Goal: Information Seeking & Learning: Check status

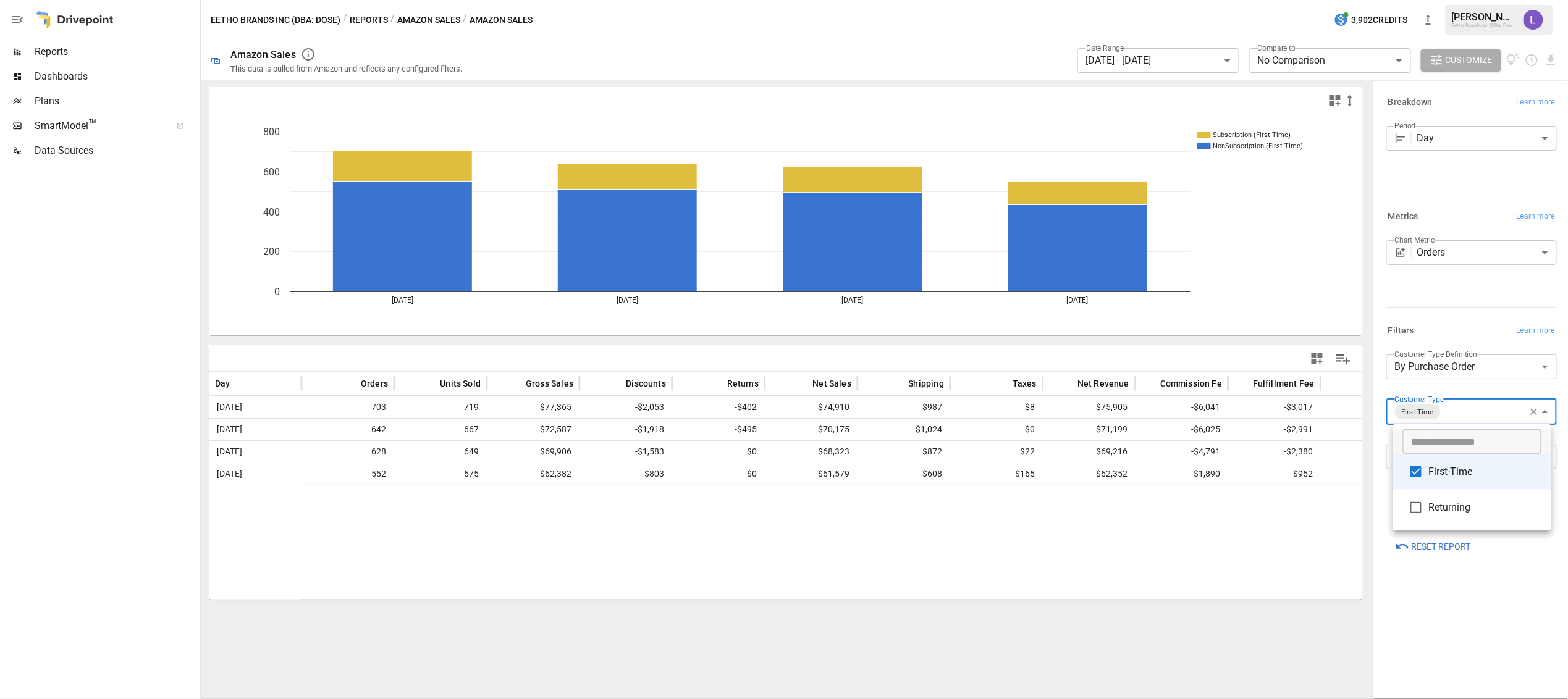
click at [1201, 55] on div at bounding box center [784, 350] width 1568 height 699
click at [1200, 0] on body "**********" at bounding box center [784, 0] width 1568 height 0
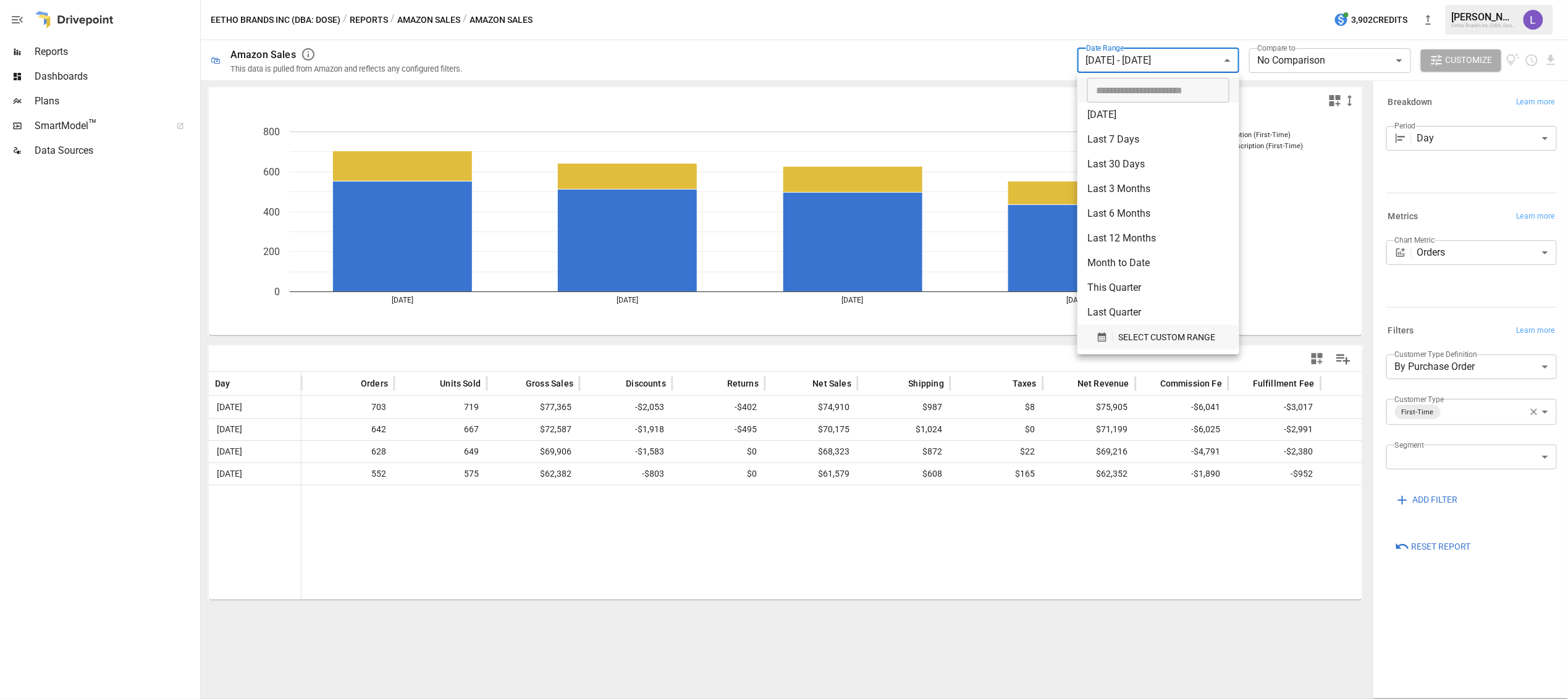
click at [1157, 342] on span "SELECT CUSTOM RANGE" at bounding box center [1167, 338] width 97 height 15
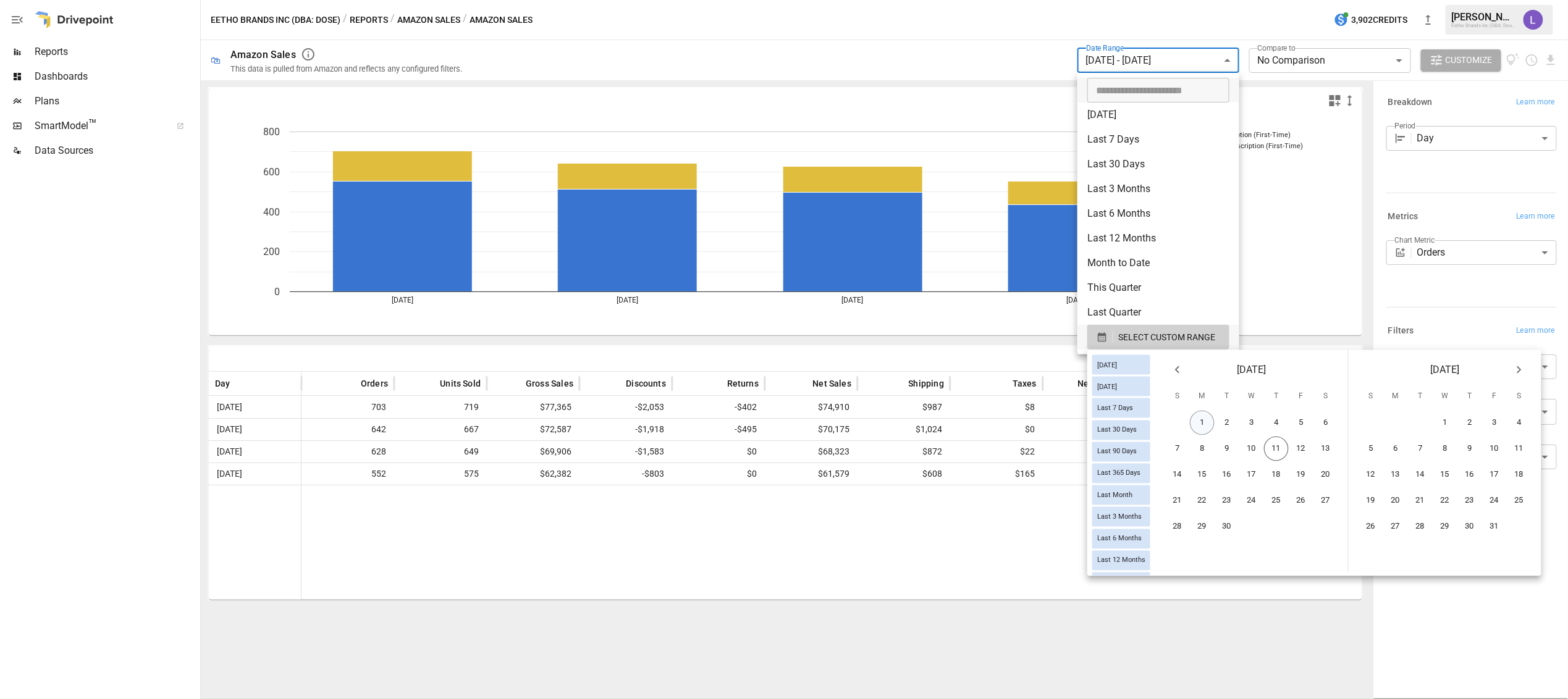
click at [1214, 418] on button "1" at bounding box center [1202, 422] width 25 height 25
click at [1188, 442] on button "7" at bounding box center [1177, 448] width 25 height 25
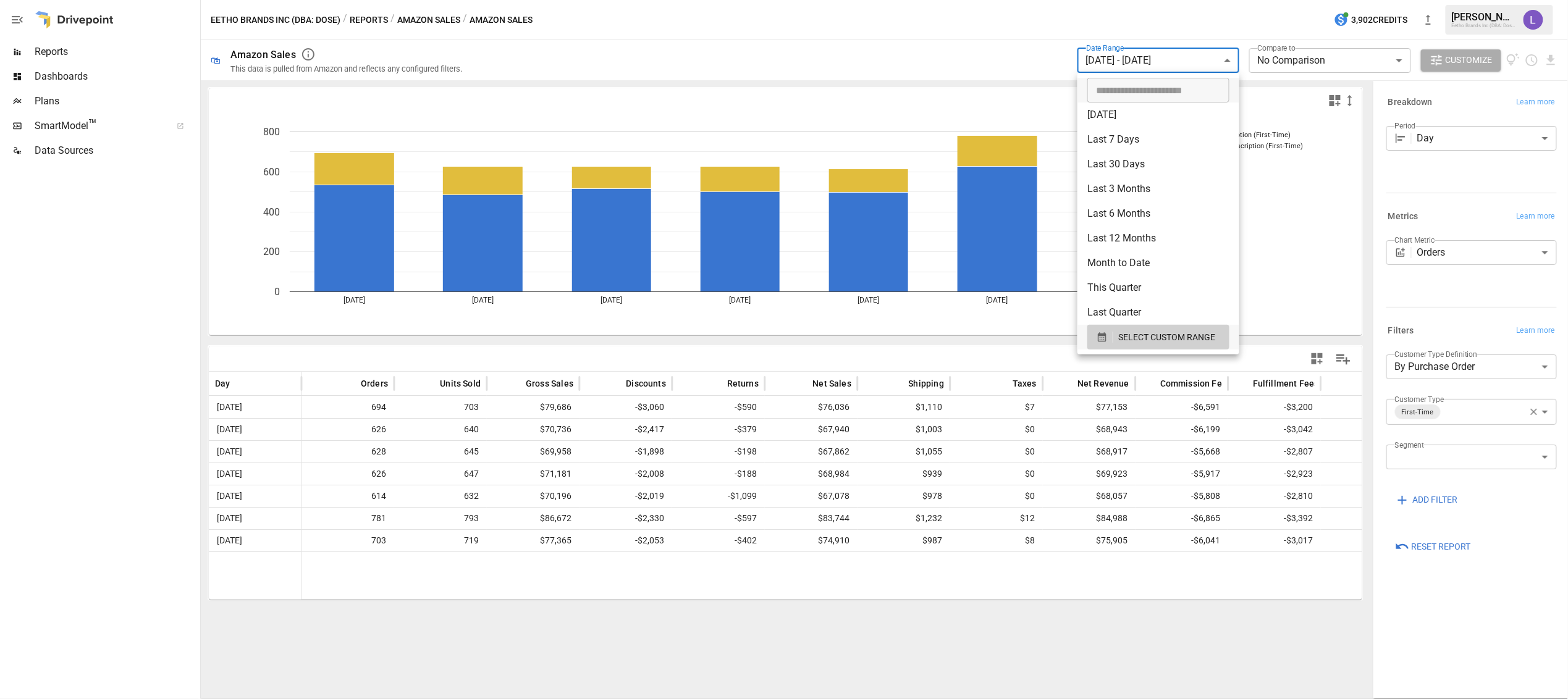
click at [374, 21] on div at bounding box center [784, 350] width 1568 height 699
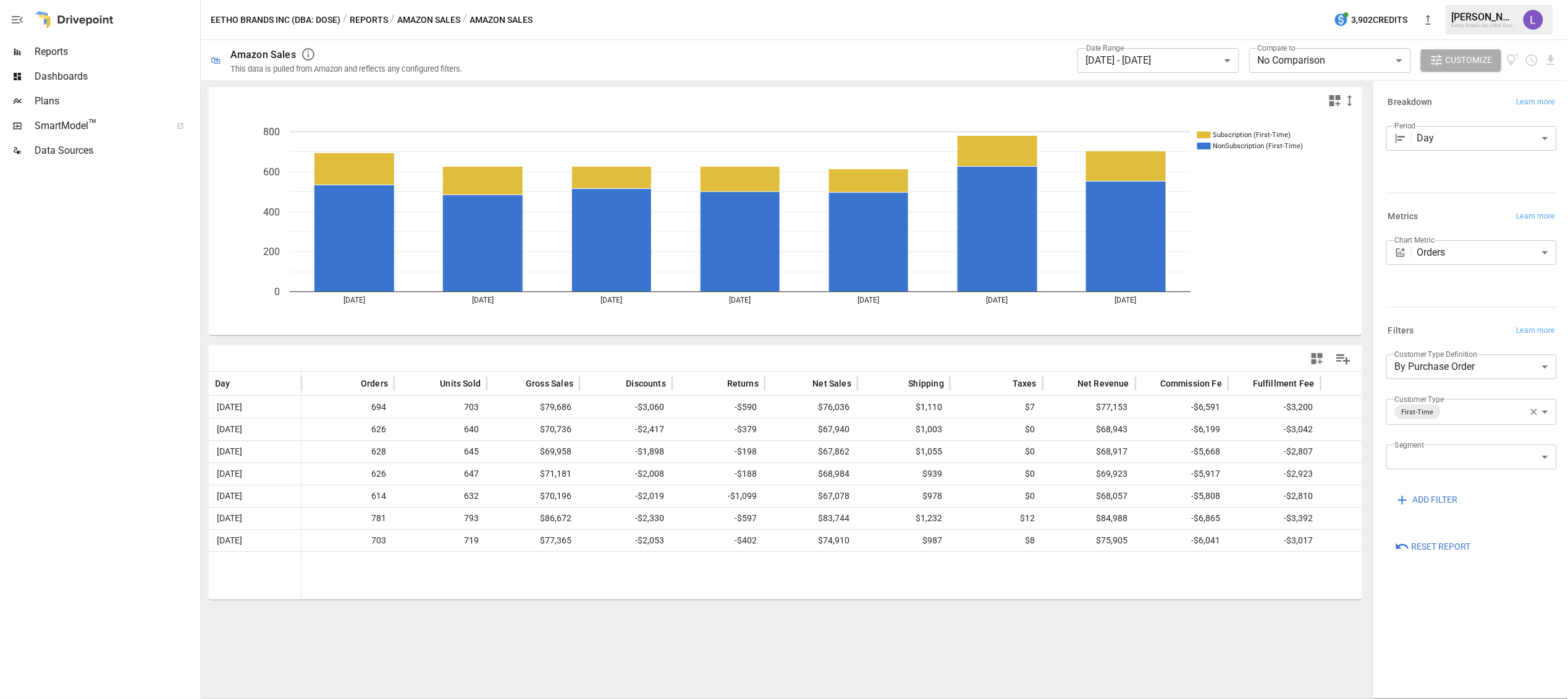
click at [409, 20] on button "Amazon Sales" at bounding box center [429, 20] width 63 height 15
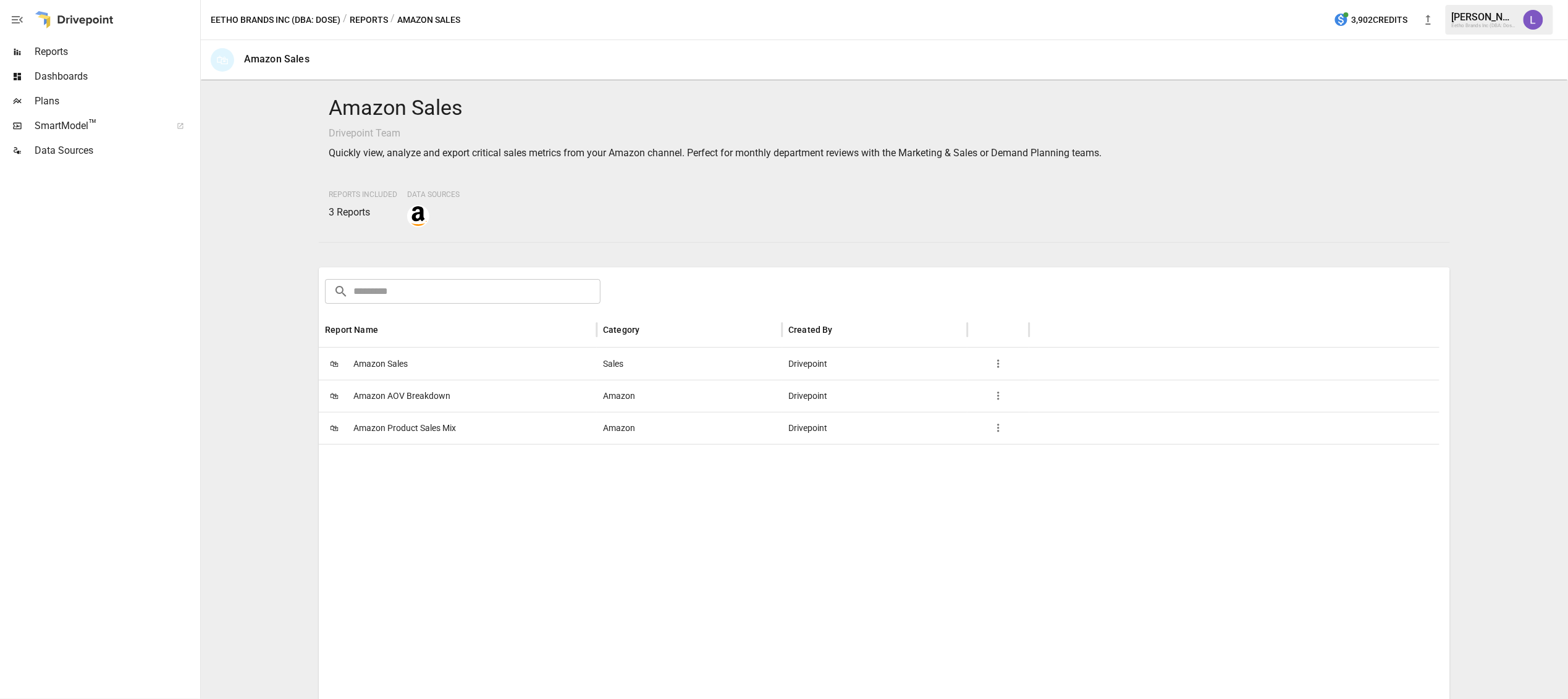
click at [412, 427] on span "Amazon Product Sales Mix" at bounding box center [404, 428] width 102 height 32
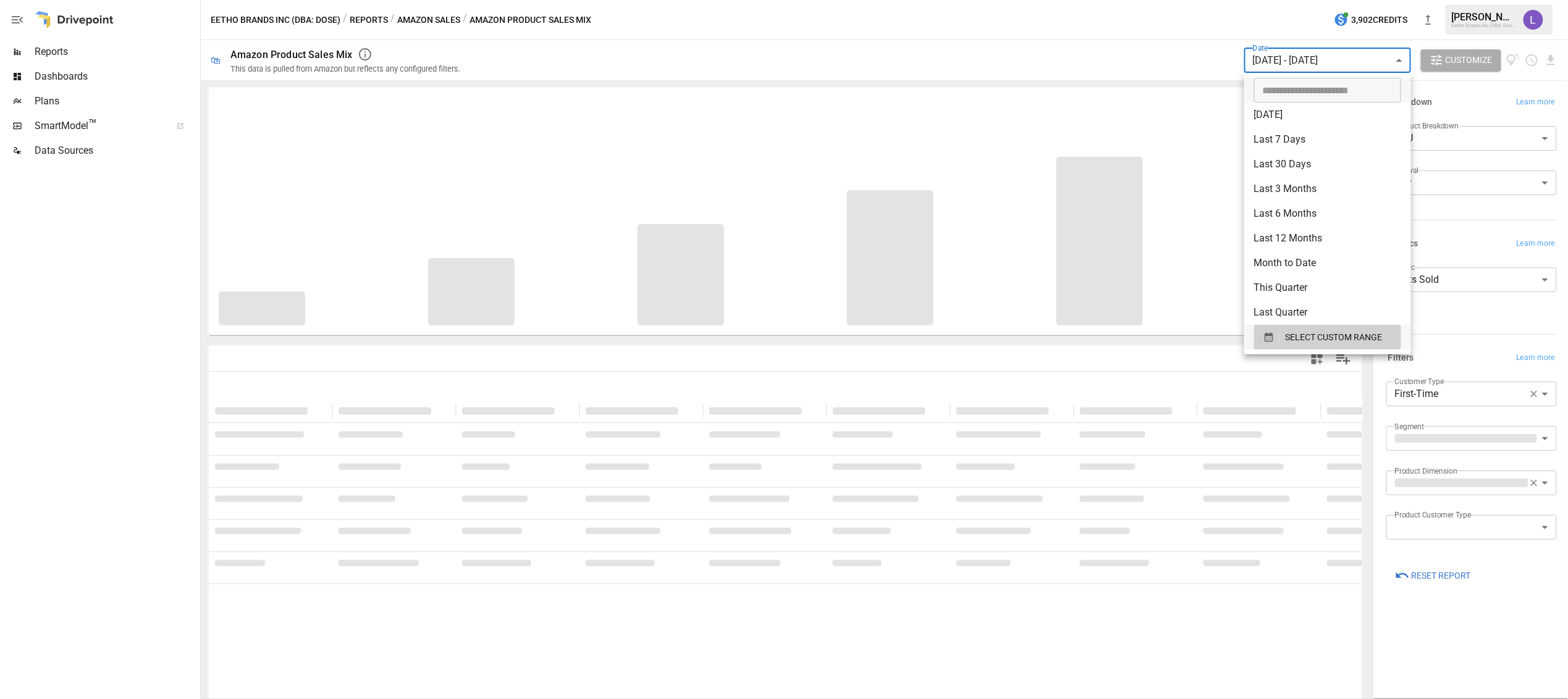
click at [1327, 0] on body "**********" at bounding box center [784, 0] width 1568 height 0
click at [1307, 338] on span "SELECT CUSTOM RANGE" at bounding box center [1334, 338] width 97 height 15
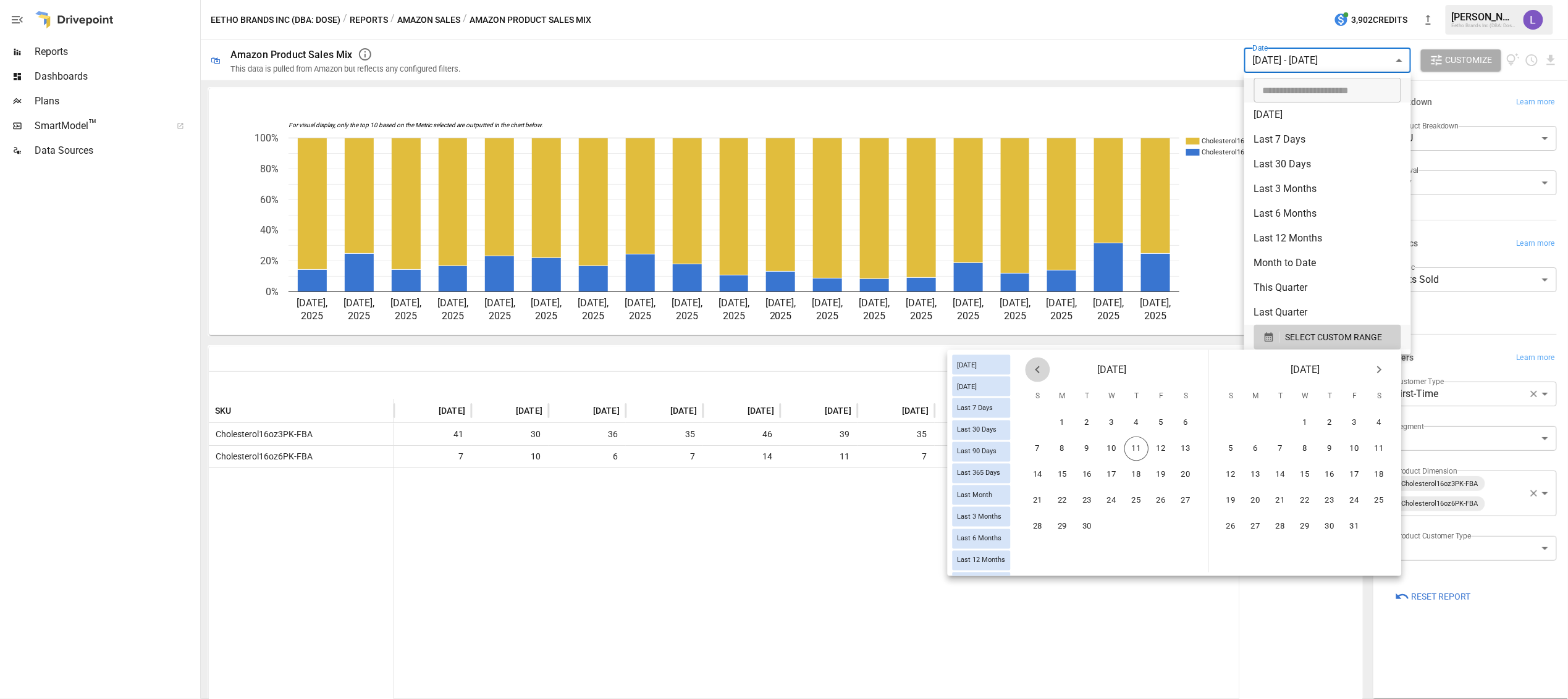
click at [1039, 368] on icon "Previous month" at bounding box center [1037, 370] width 15 height 15
click at [1068, 522] on button "25" at bounding box center [1062, 526] width 25 height 25
click at [1042, 550] on button "31" at bounding box center [1037, 552] width 25 height 25
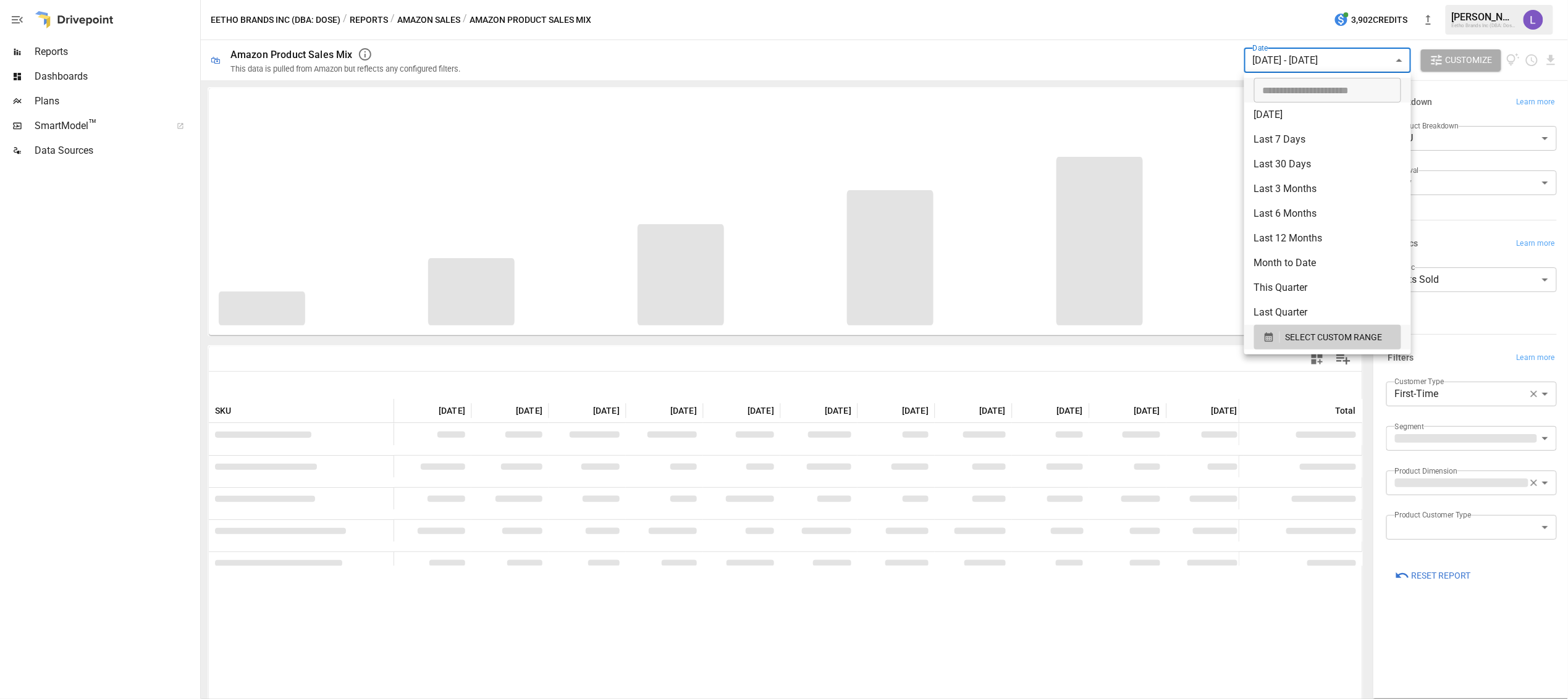
click at [1473, 99] on div at bounding box center [784, 350] width 1568 height 699
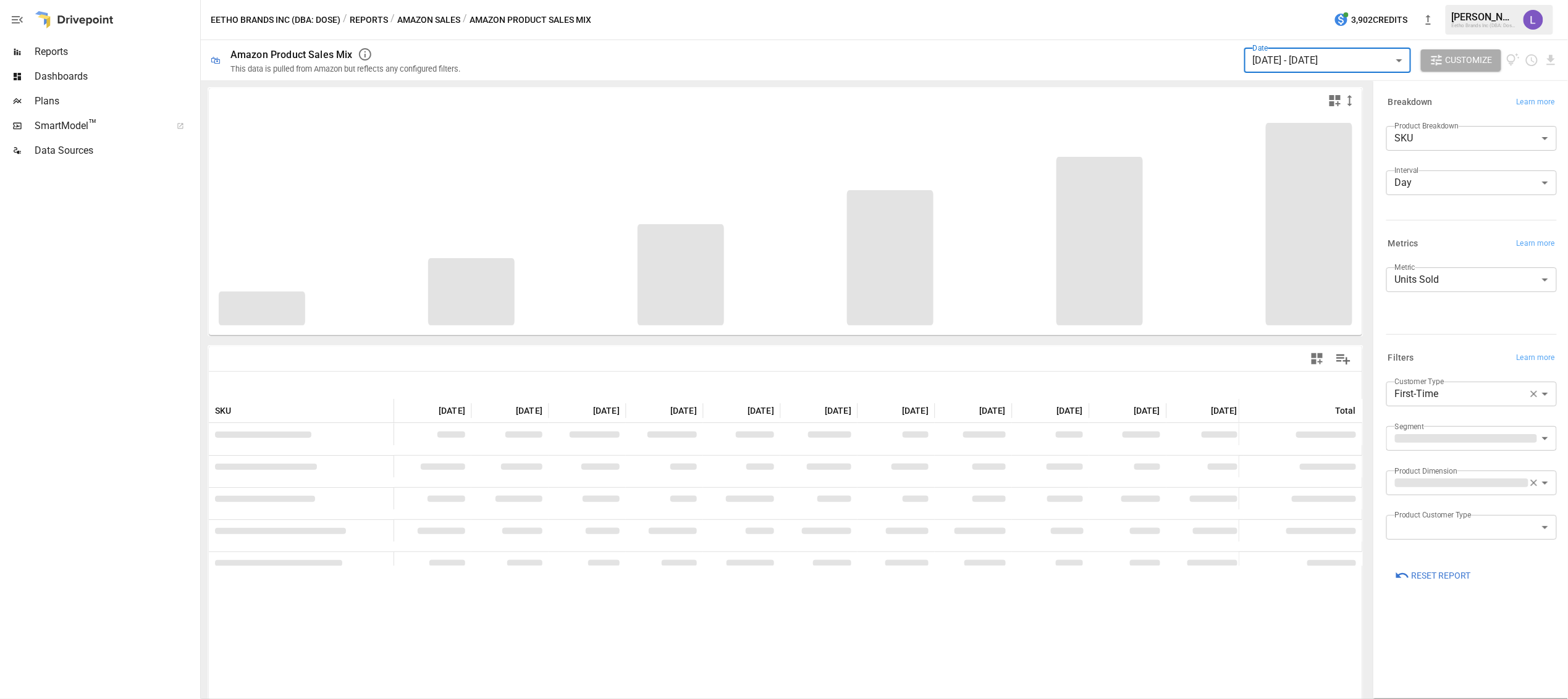
click at [1428, 0] on body "Reports Dashboards Plans SmartModel ™ Data Sources Eetho Brands Inc (DBA: Dose)…" at bounding box center [784, 0] width 1568 height 0
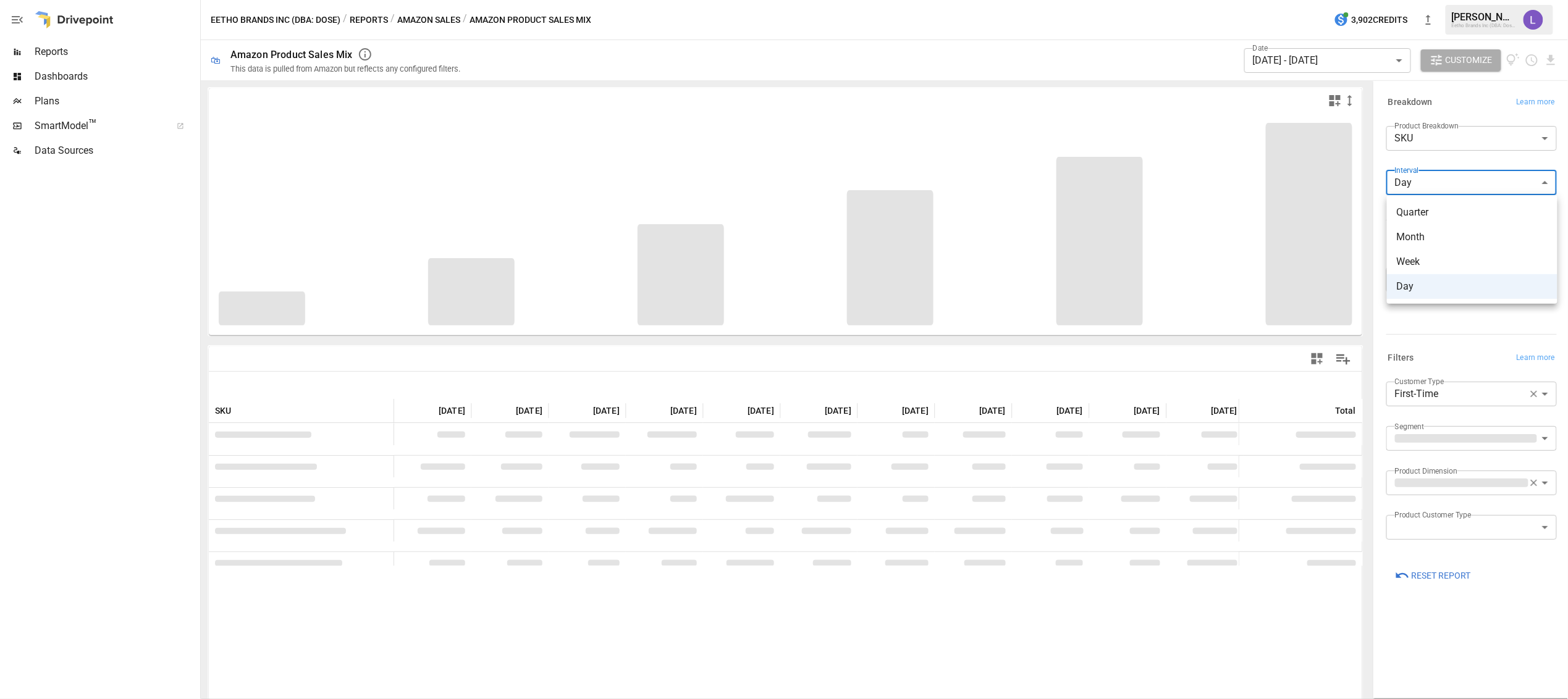
click at [1420, 268] on span "Week" at bounding box center [1472, 262] width 151 height 15
type input "****"
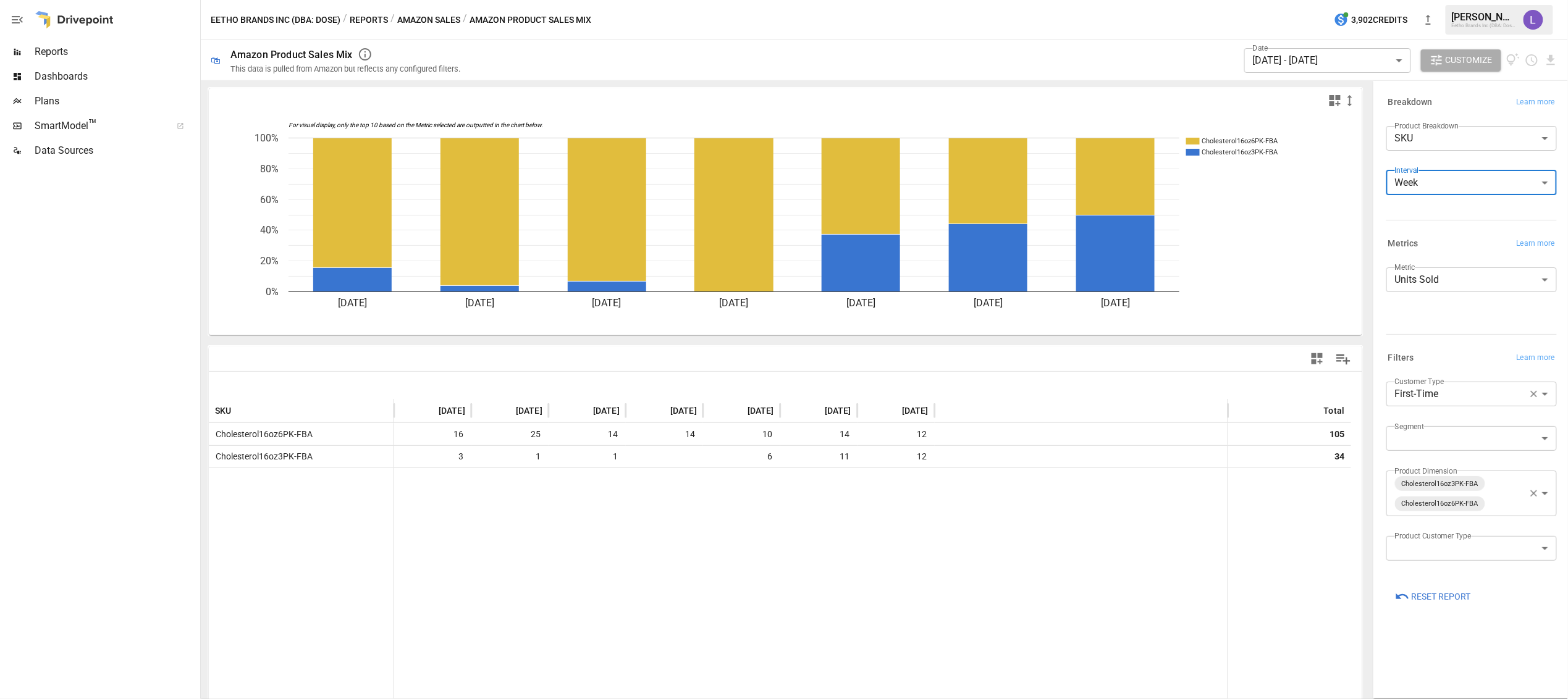
click at [1539, 493] on icon "button" at bounding box center [1534, 493] width 11 height 11
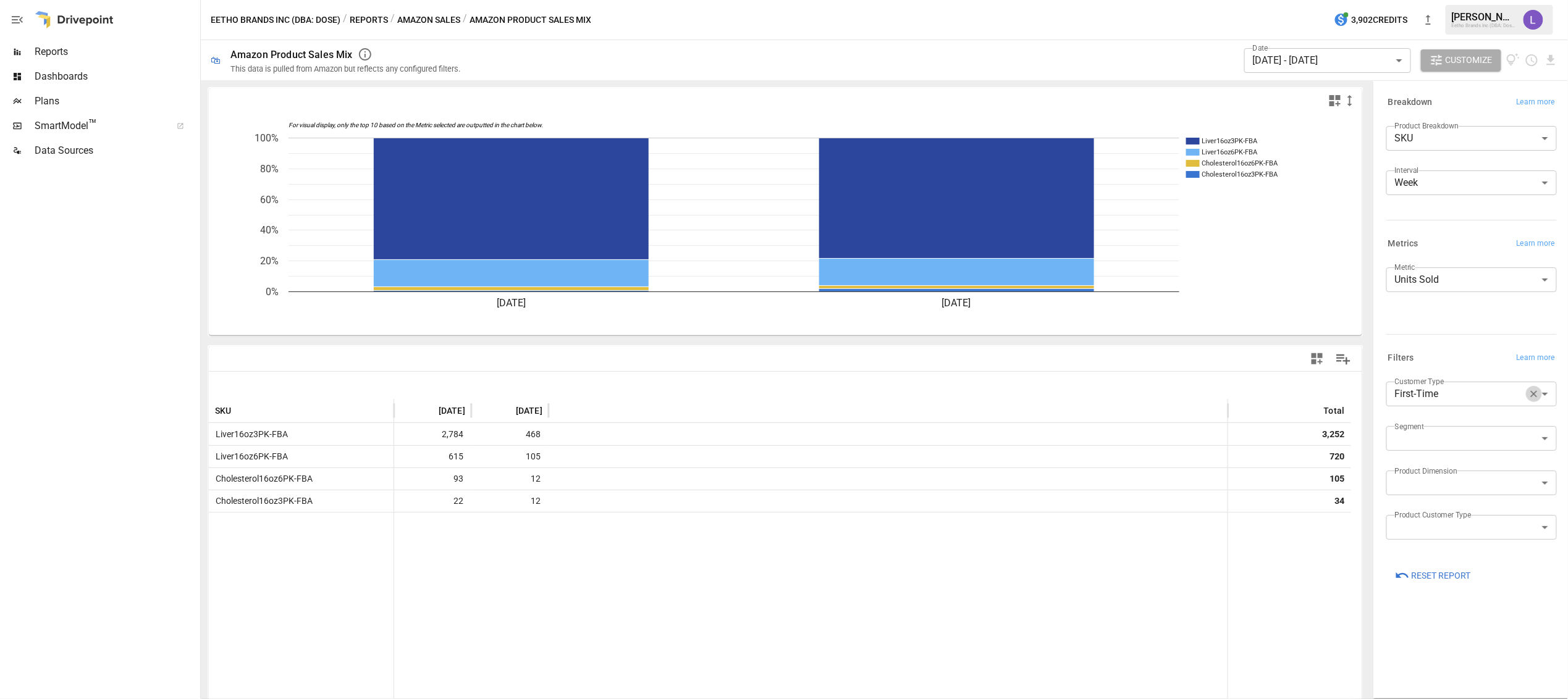
click at [1534, 394] on icon "button" at bounding box center [1534, 394] width 7 height 7
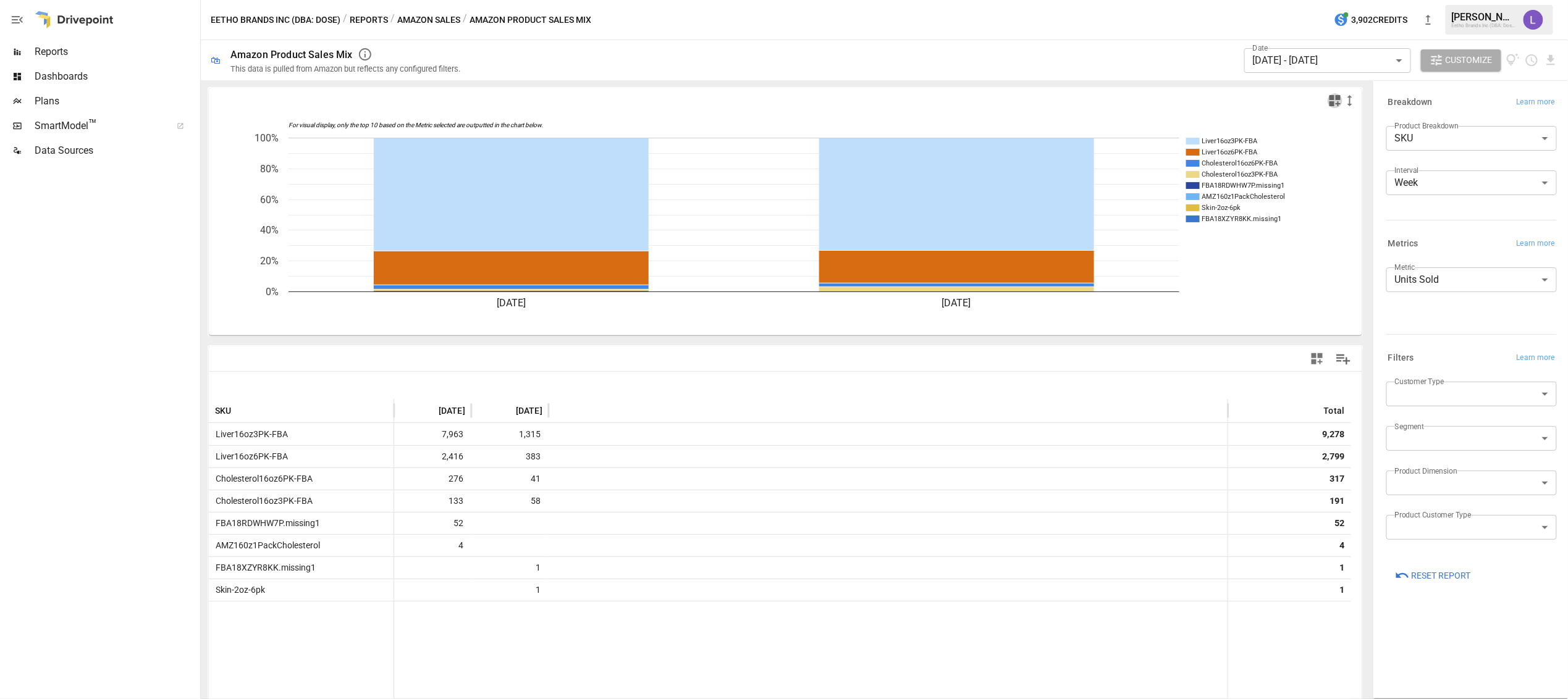
click at [1327, 100] on icon "button" at bounding box center [1334, 100] width 15 height 15
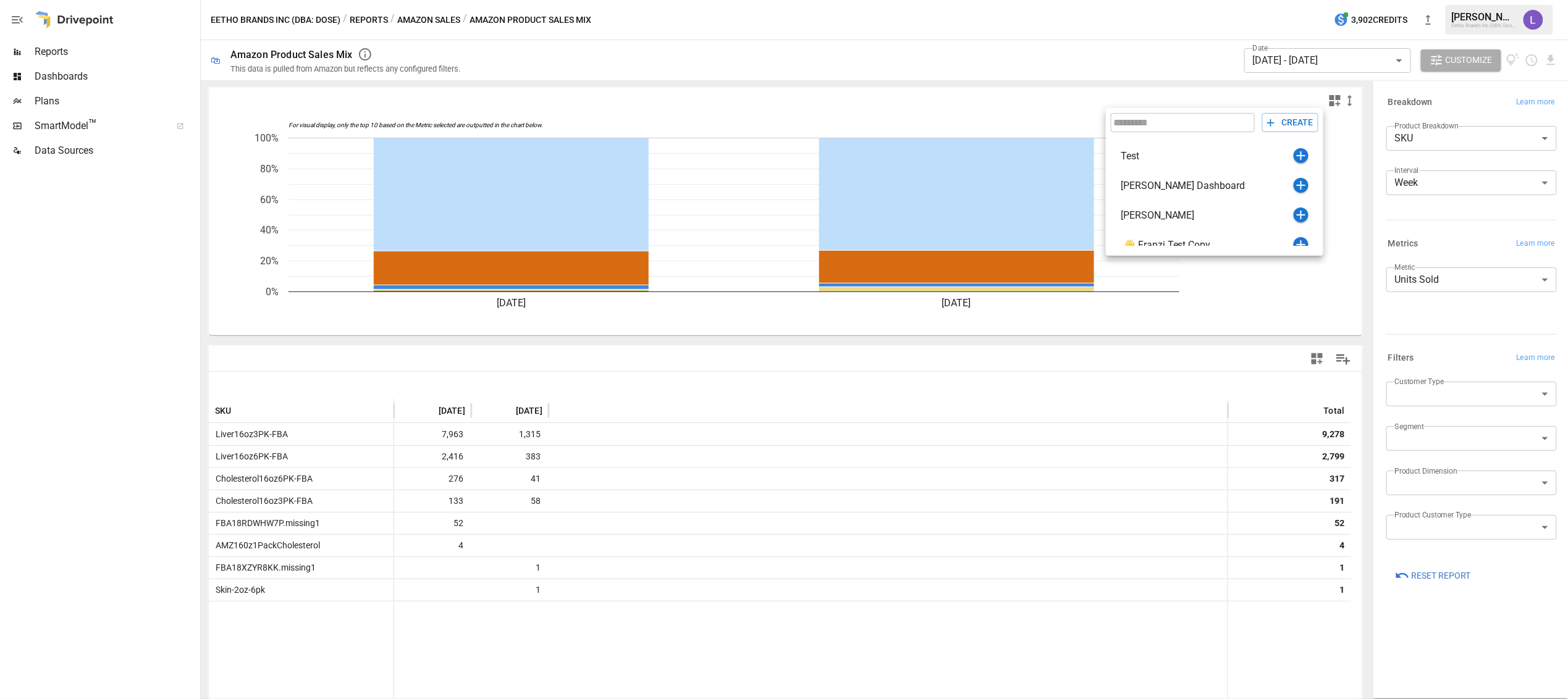
scroll to position [46, 0]
click at [1340, 191] on div at bounding box center [784, 350] width 1568 height 699
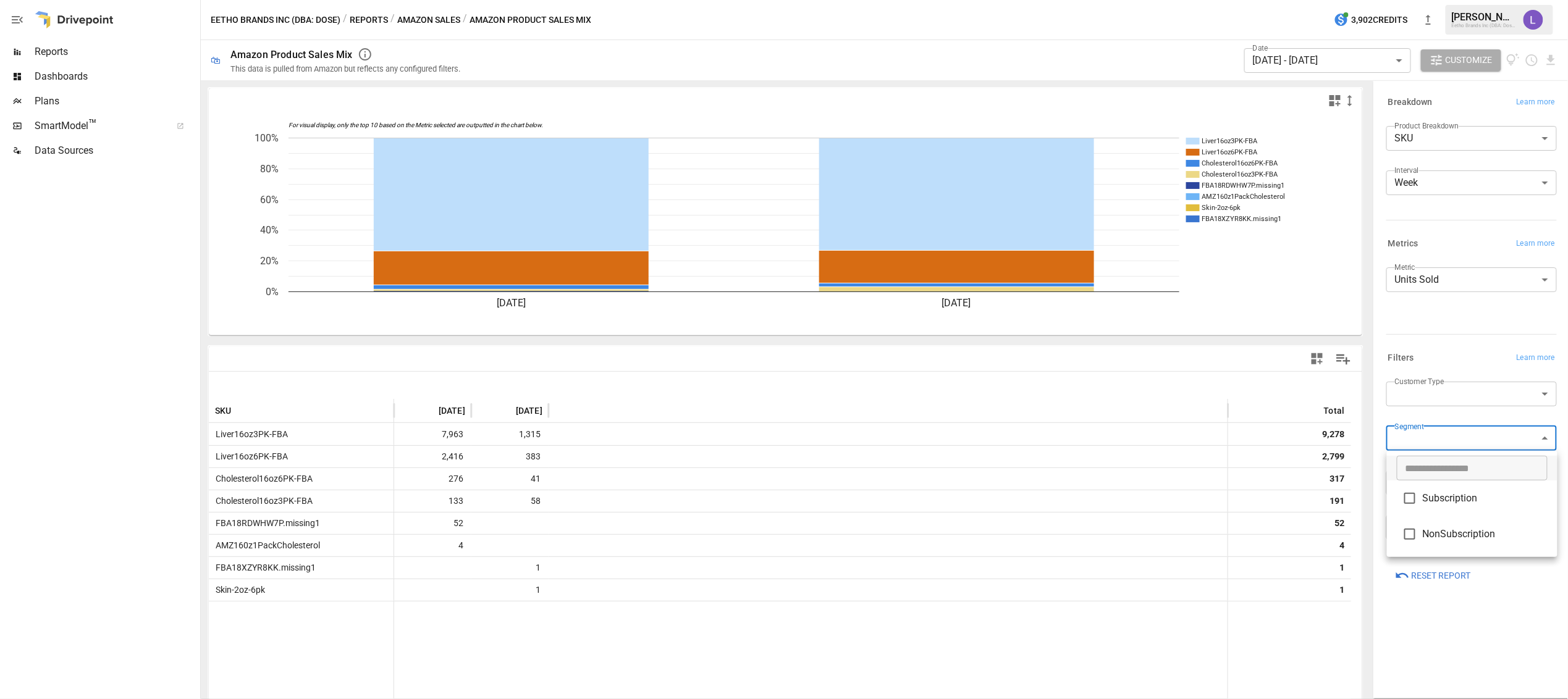
click at [1437, 0] on body "Reports Dashboards Plans SmartModel ™ Data Sources Eetho Brands Inc (DBA: Dose)…" at bounding box center [784, 0] width 1568 height 0
click at [1437, 436] on div at bounding box center [784, 350] width 1568 height 699
click at [1429, 0] on body "Reports Dashboards Plans SmartModel ™ Data Sources Eetho Brands Inc (DBA: Dose)…" at bounding box center [784, 0] width 1568 height 0
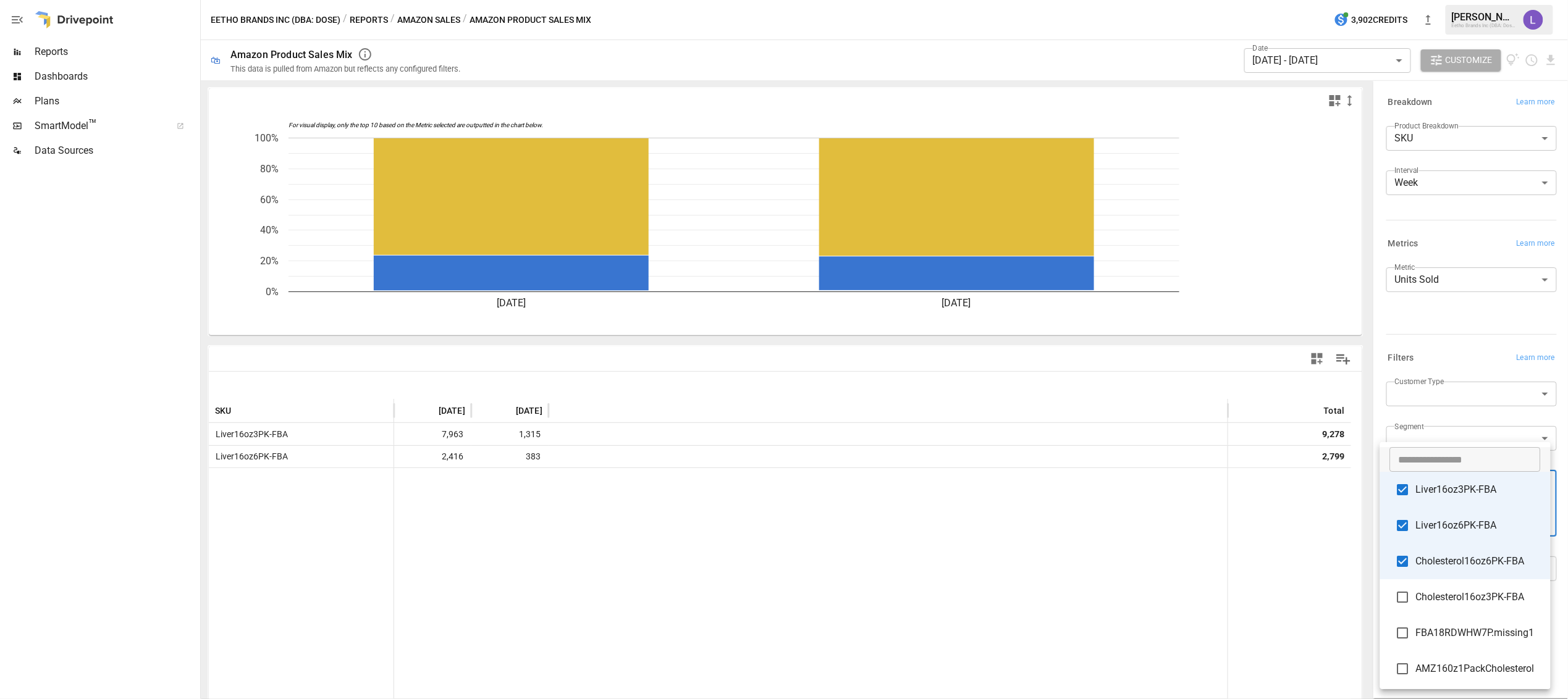
type input "**********"
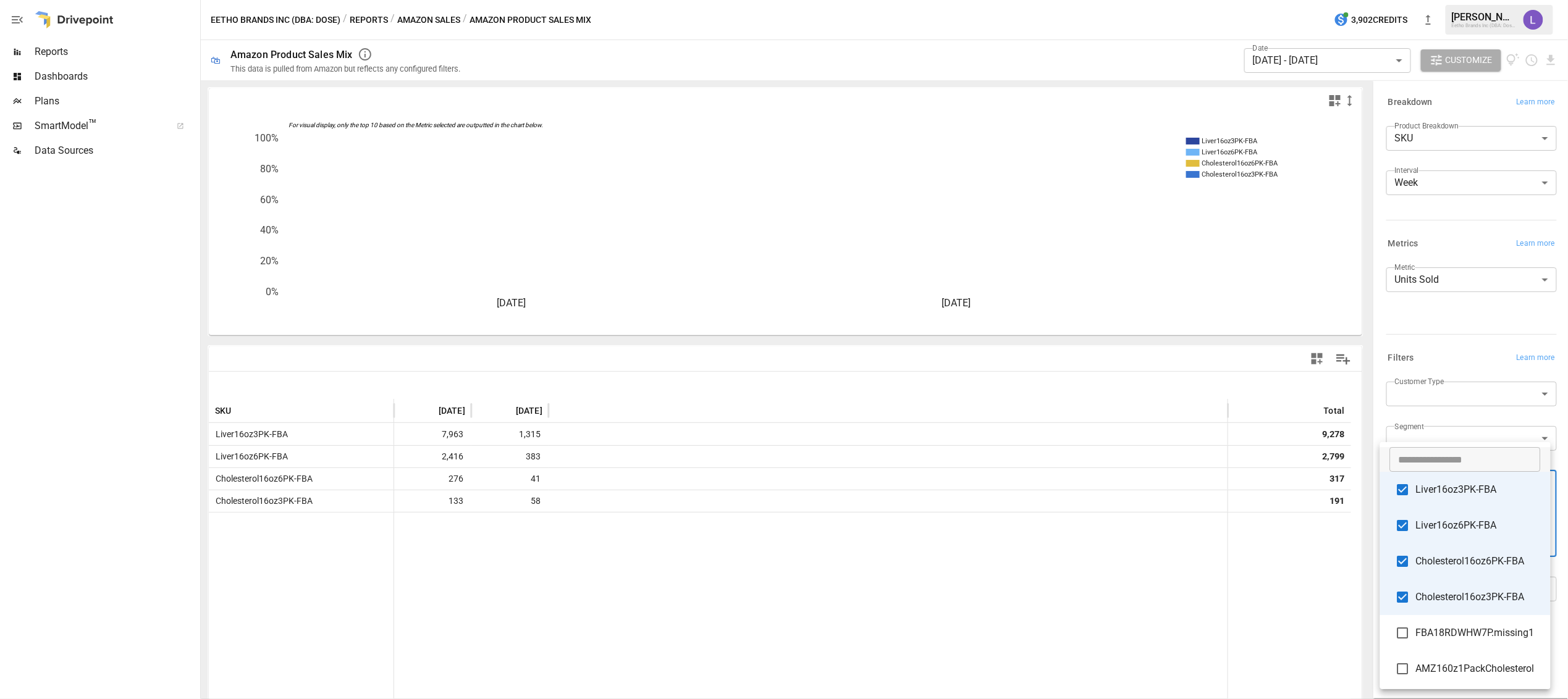
click at [1449, 317] on div at bounding box center [784, 350] width 1568 height 699
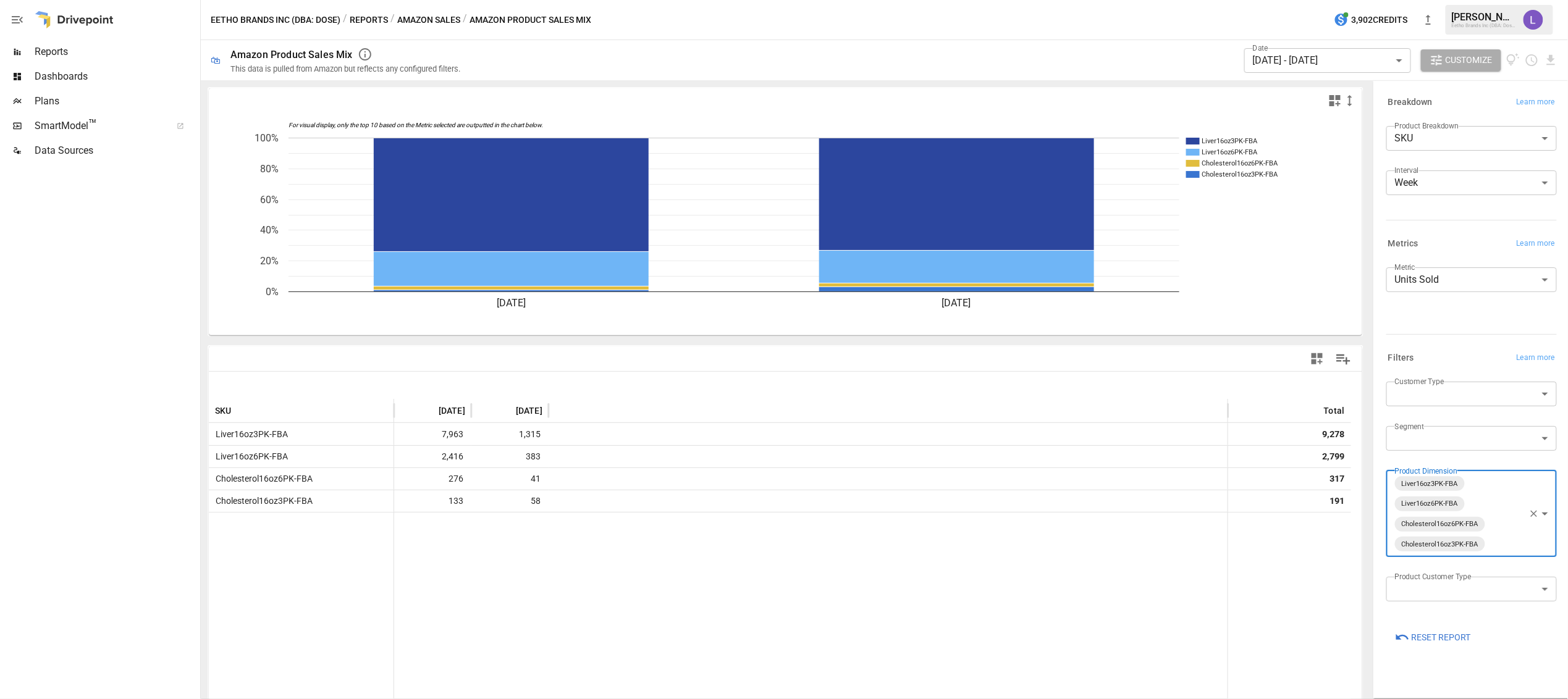
click at [1430, 0] on body "**********" at bounding box center [784, 0] width 1568 height 0
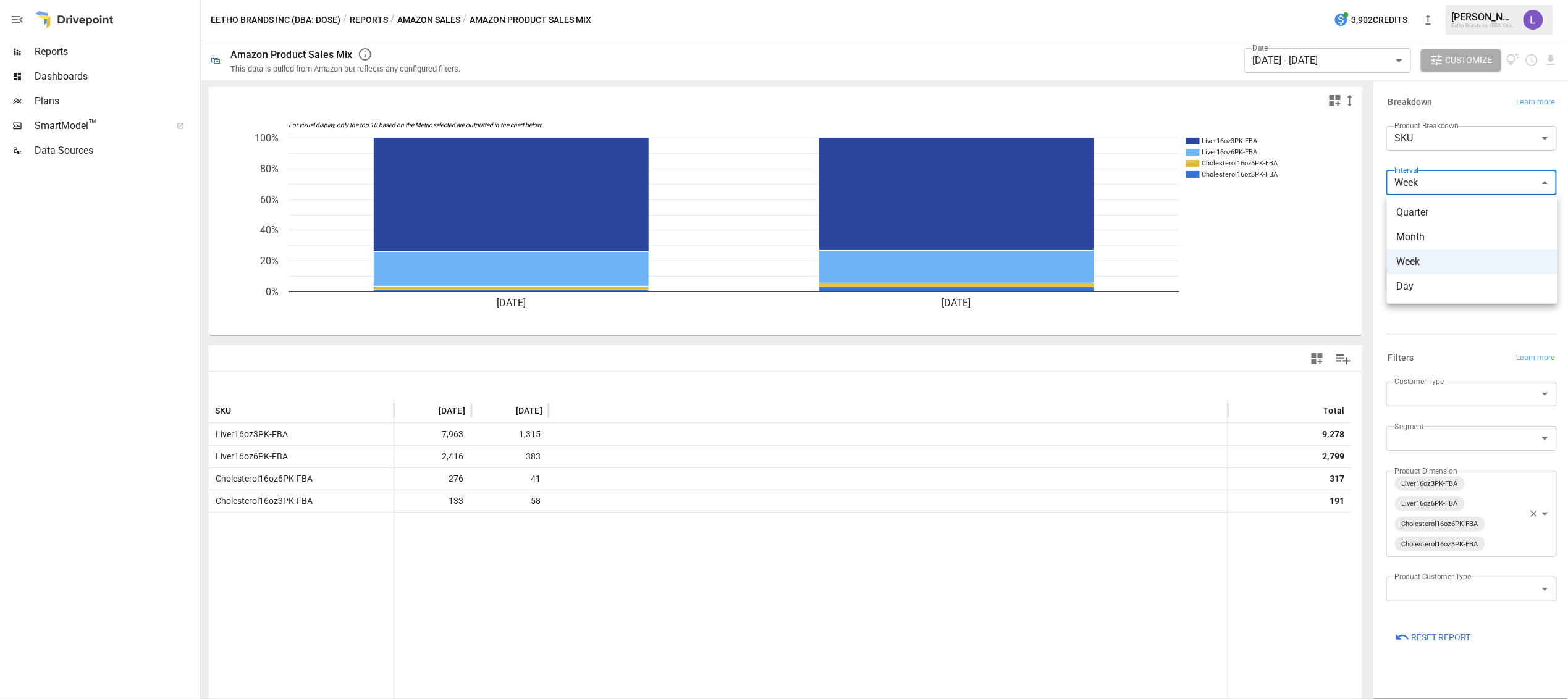
click at [1421, 291] on span "Day" at bounding box center [1472, 286] width 151 height 15
type input "***"
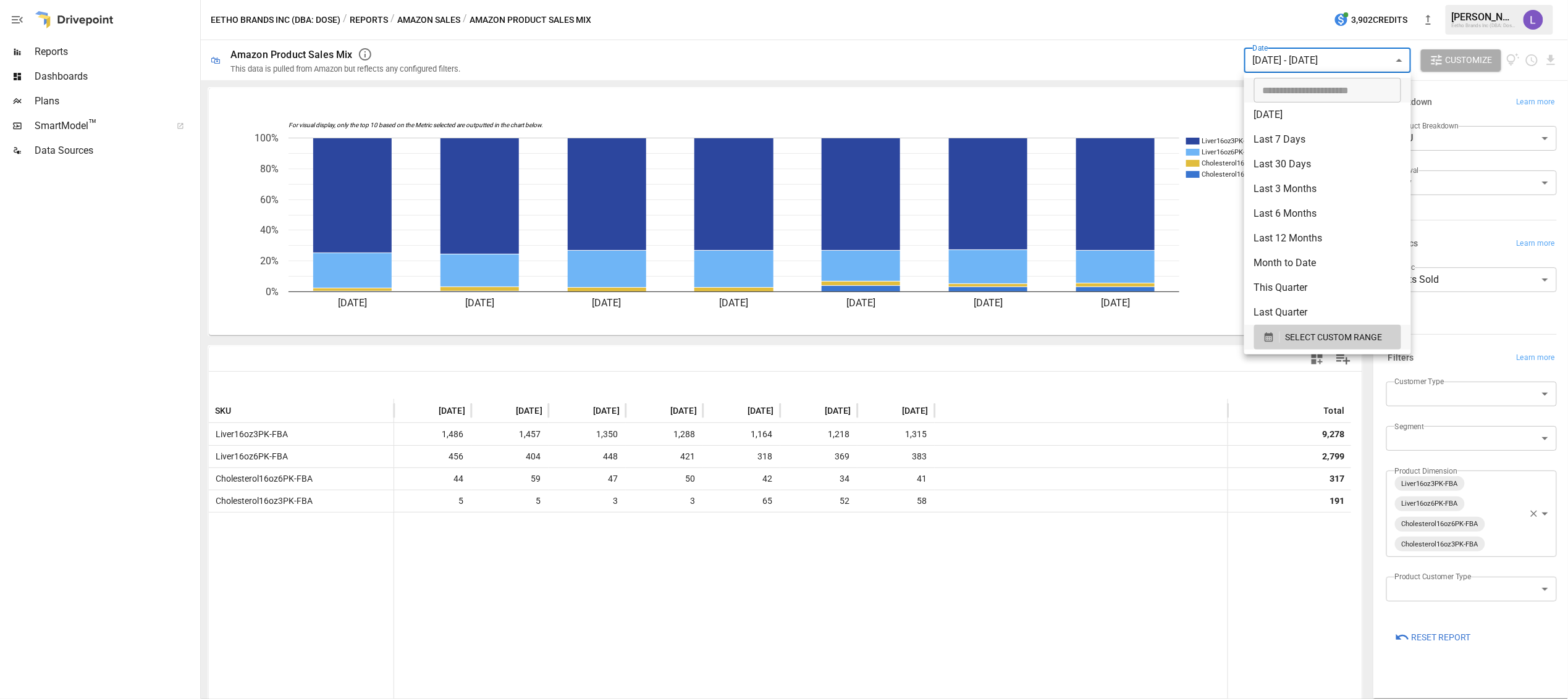
click at [1345, 0] on body "Reports Dashboards Plans SmartModel ™ Data Sources Eetho Brands Inc (DBA: Dose)…" at bounding box center [784, 0] width 1568 height 0
click at [1325, 335] on span "SELECT CUSTOM RANGE" at bounding box center [1334, 338] width 97 height 15
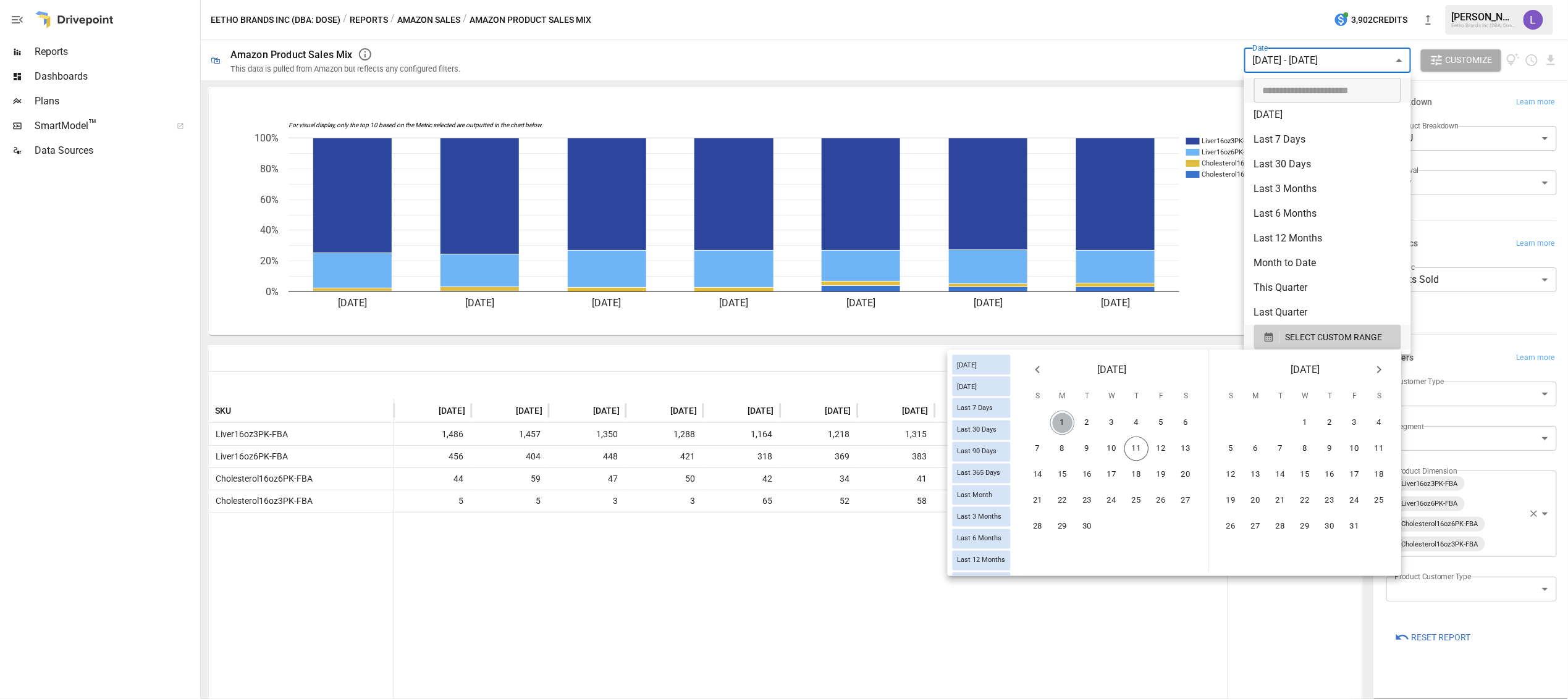
click at [1068, 418] on button "1" at bounding box center [1062, 422] width 25 height 25
click at [1035, 448] on button "7" at bounding box center [1037, 448] width 25 height 25
